Goal: Answer question/provide support: Share knowledge or assist other users

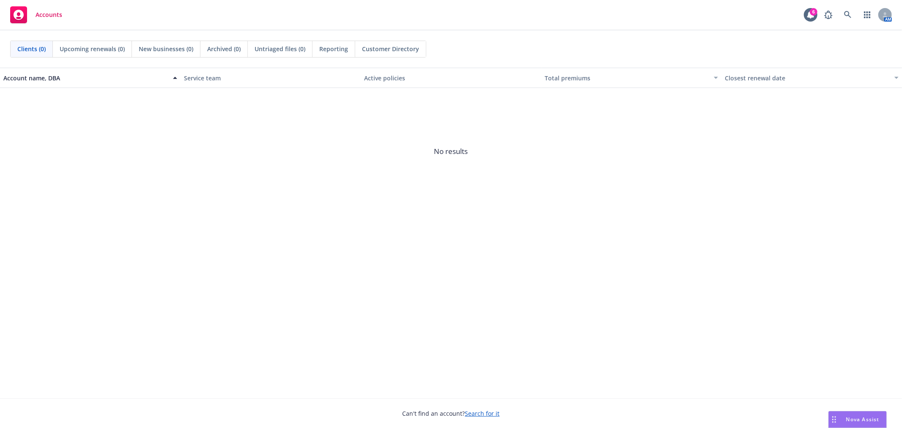
click at [873, 415] on div "Nova Assist" at bounding box center [858, 419] width 58 height 16
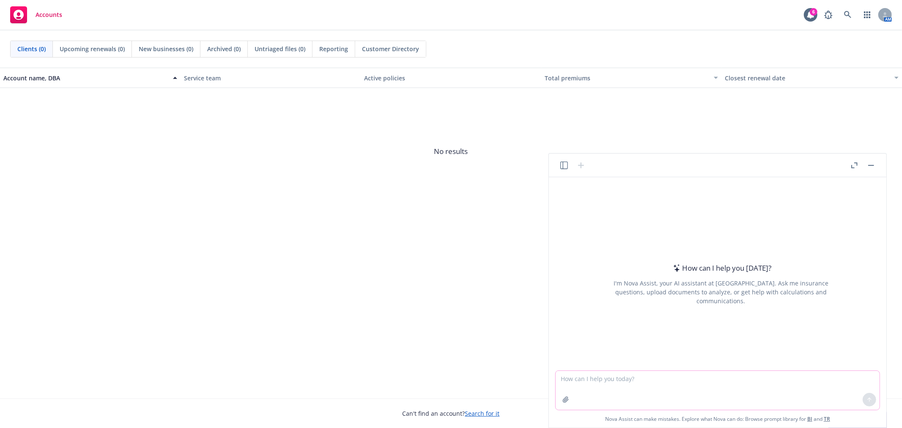
click at [605, 376] on textarea at bounding box center [718, 390] width 324 height 39
type textarea "we're workin"
click at [851, 15] on icon at bounding box center [848, 15] width 8 height 8
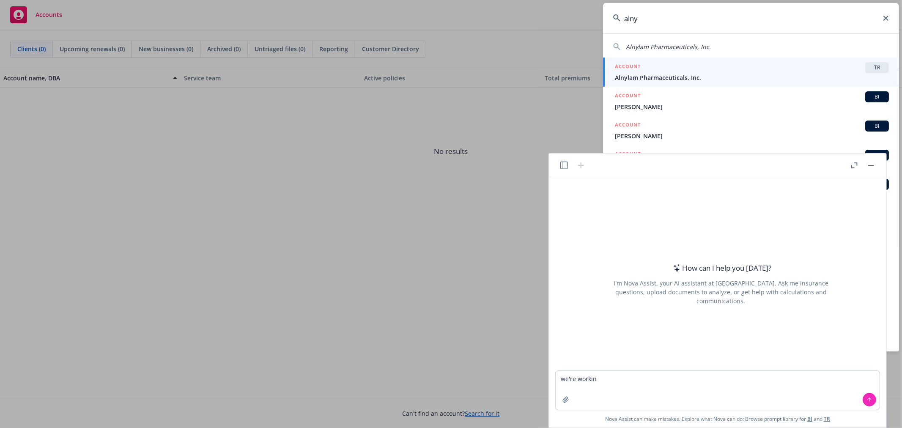
type input "alny"
click at [694, 66] on div "ACCOUNT TR" at bounding box center [752, 67] width 274 height 11
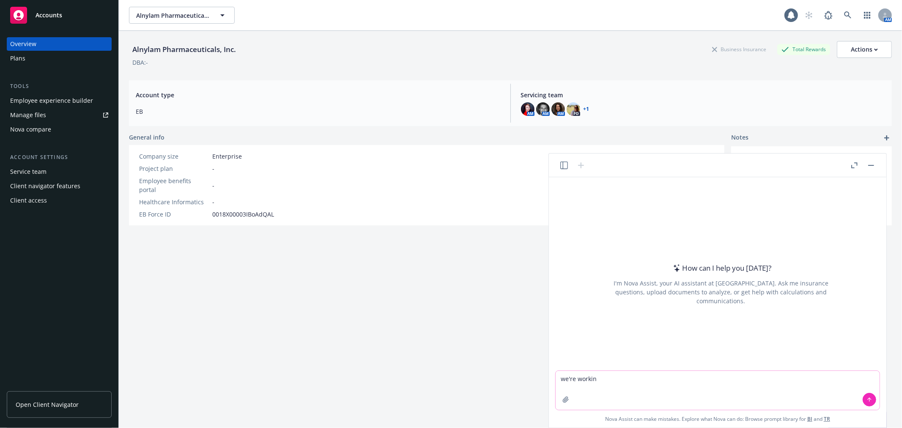
click at [621, 375] on textarea "we're workin" at bounding box center [718, 390] width 324 height 39
click at [836, 377] on textarea "we're working on an oe guide for alnylam and they want to say that the fsa max …" at bounding box center [718, 390] width 324 height 39
drag, startPoint x: 834, startPoint y: 378, endPoint x: 815, endPoint y: 376, distance: 19.6
click at [815, 376] on textarea "we're working on an oe guide for alnylam and they want to say that the fsa max …" at bounding box center [718, 390] width 324 height 39
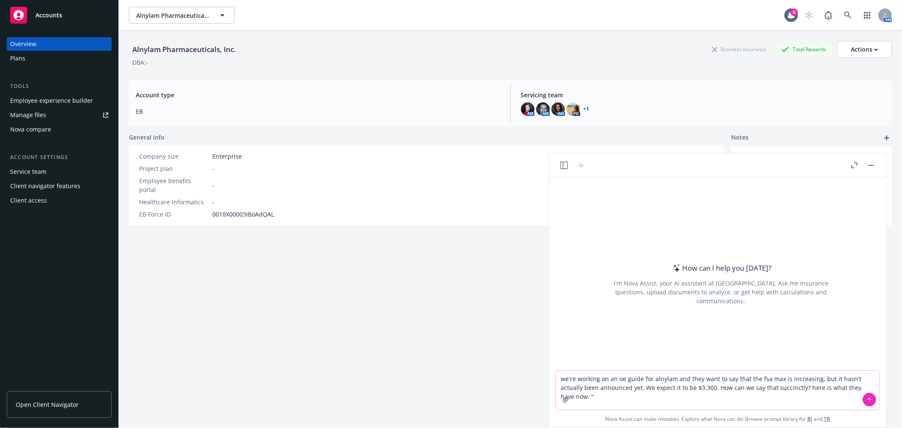
paste textarea "Health Care FSA: You can now contribute up to $3,300 (was $3,200)"
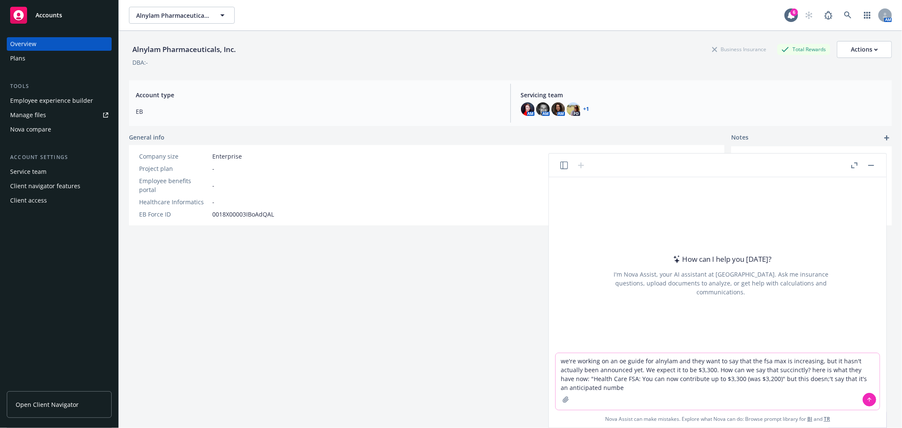
type textarea "we're working on an oe guide for alnylam and they want to say that the fsa max …"
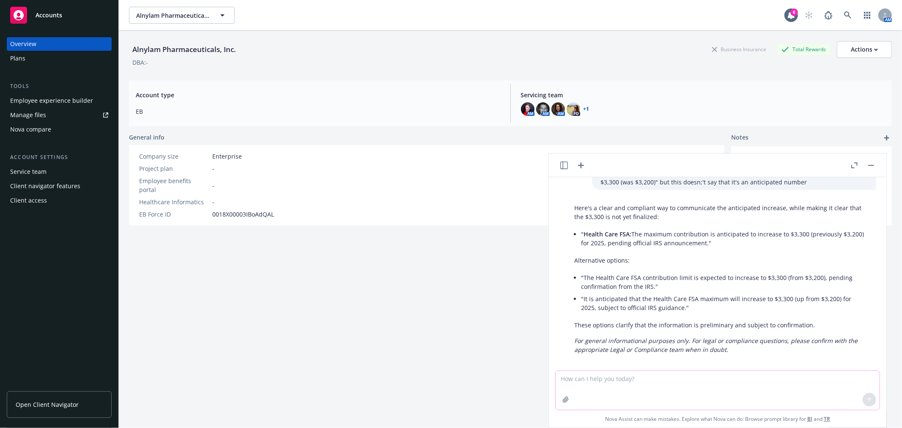
scroll to position [44, 0]
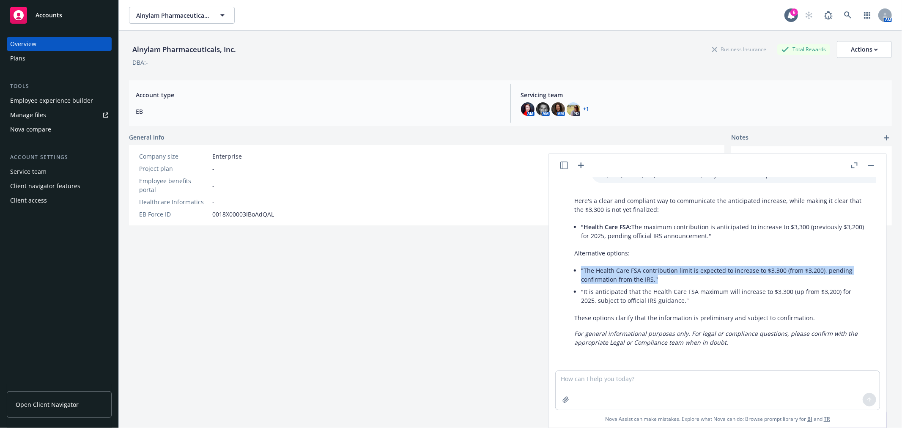
drag, startPoint x: 669, startPoint y: 277, endPoint x: 577, endPoint y: 271, distance: 92.4
click at [577, 271] on div "Here's a clear and compliant way to communicate the anticipated increase, while…" at bounding box center [721, 271] width 310 height 157
copy li ""The Health Care FSA contribution limit is expected to increase to $3,300 (from…"
click at [623, 274] on li ""The Health Care FSA contribution limit is expected to increase to $3,300 (from…" at bounding box center [724, 274] width 287 height 21
drag, startPoint x: 661, startPoint y: 280, endPoint x: 647, endPoint y: 275, distance: 14.5
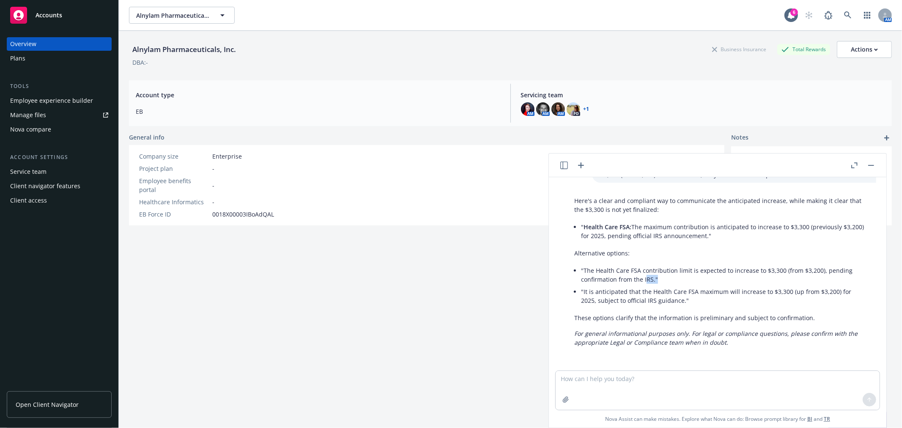
click at [647, 275] on li ""The Health Care FSA contribution limit is expected to increase to $3,300 (from…" at bounding box center [724, 274] width 287 height 21
click at [713, 249] on p "Alternative options:" at bounding box center [720, 253] width 293 height 9
drag, startPoint x: 710, startPoint y: 238, endPoint x: 581, endPoint y: 227, distance: 129.4
click at [581, 227] on li "" Health Care FSA: The maximum contribution is anticipated to increase to $3,30…" at bounding box center [724, 231] width 287 height 21
copy li "" Health Care FSA: The maximum contribution is anticipated to increase to $3,30…"
